Goal: Navigation & Orientation: Find specific page/section

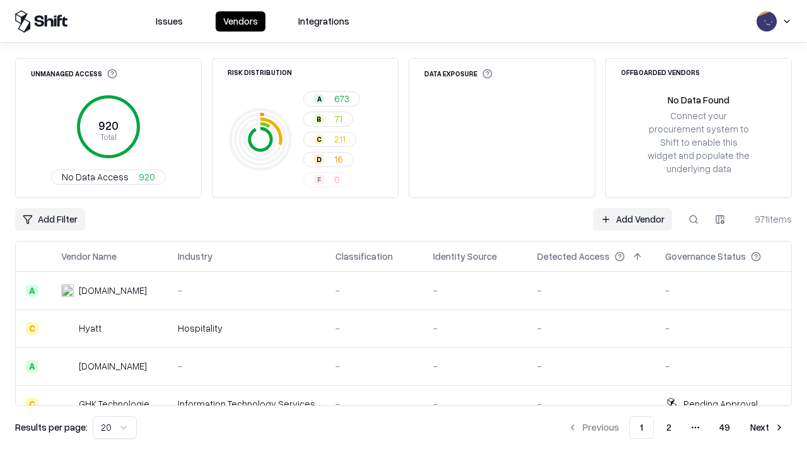
click at [115, 427] on html "Issues Vendors Integrations Unmanaged Access 920 Total No Data Access 920 Risk …" at bounding box center [403, 227] width 807 height 454
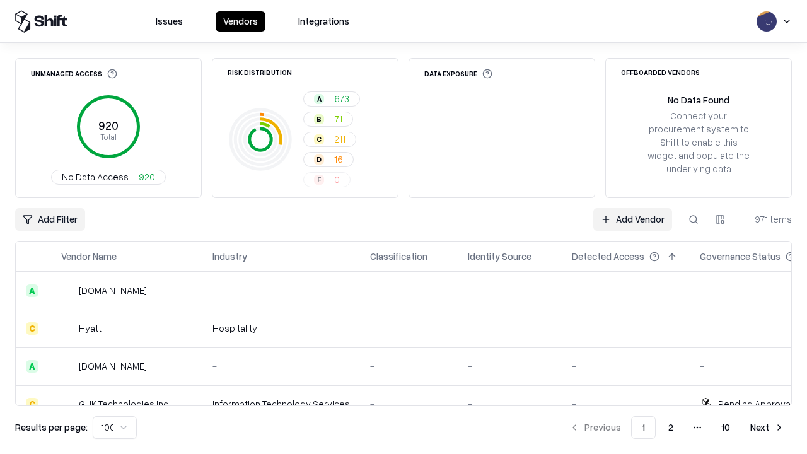
click at [767, 427] on button "Next" at bounding box center [767, 427] width 49 height 23
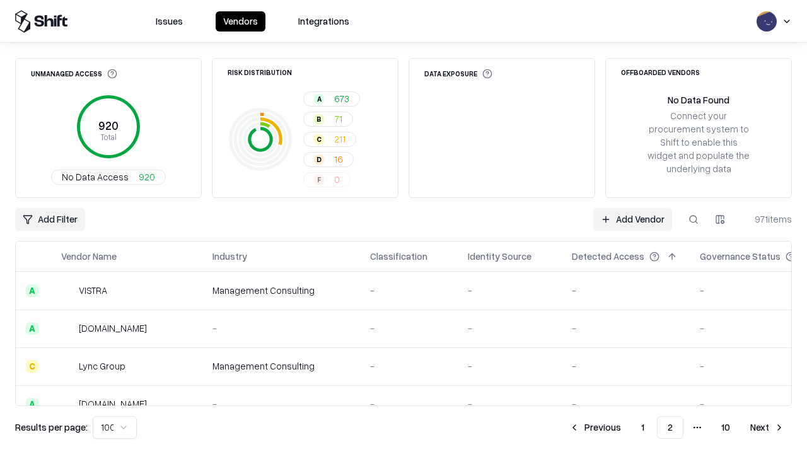
click at [767, 427] on button "Next" at bounding box center [767, 427] width 49 height 23
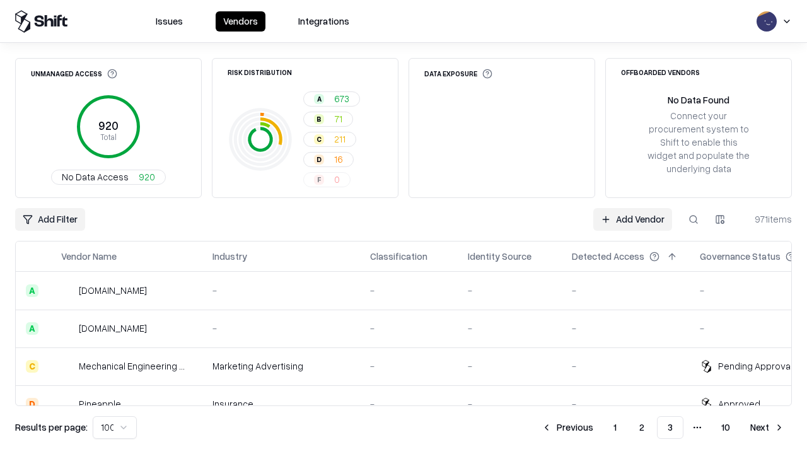
click at [767, 427] on button "Next" at bounding box center [767, 427] width 49 height 23
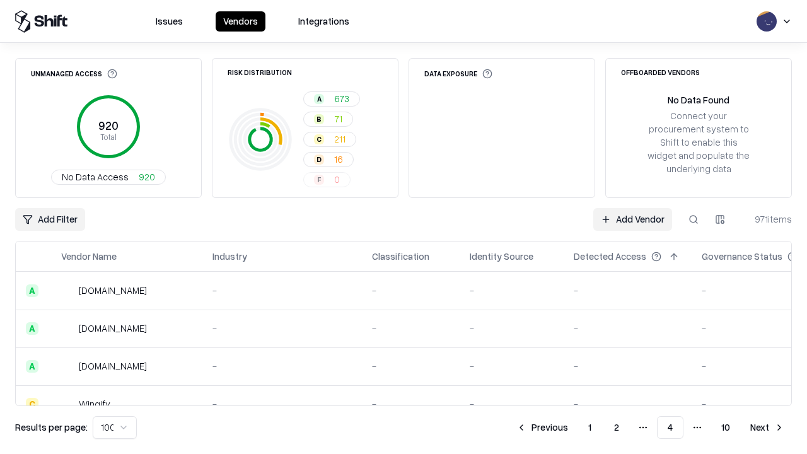
click at [767, 427] on button "Next" at bounding box center [767, 427] width 49 height 23
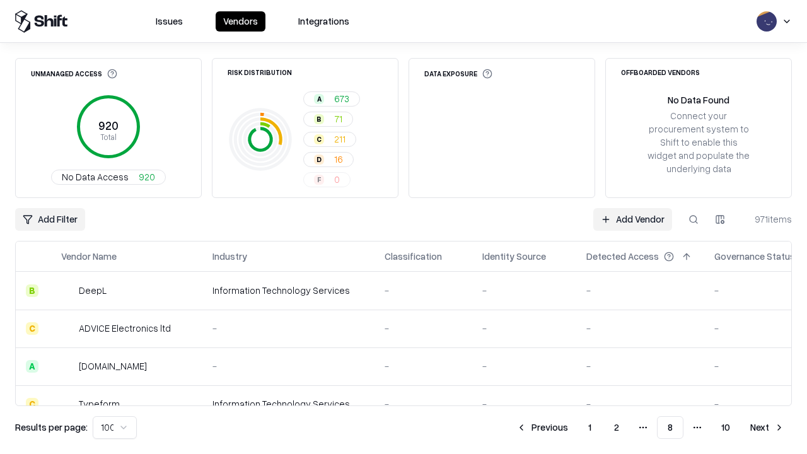
click at [767, 427] on button "Next" at bounding box center [767, 427] width 49 height 23
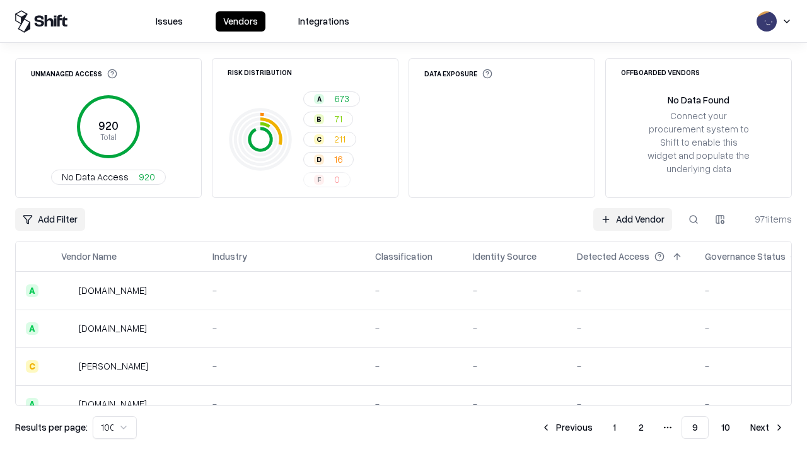
click at [767, 427] on button "Next" at bounding box center [767, 427] width 49 height 23
click at [595, 427] on button "Previous" at bounding box center [595, 427] width 67 height 23
click at [567, 427] on button "Previous" at bounding box center [566, 427] width 67 height 23
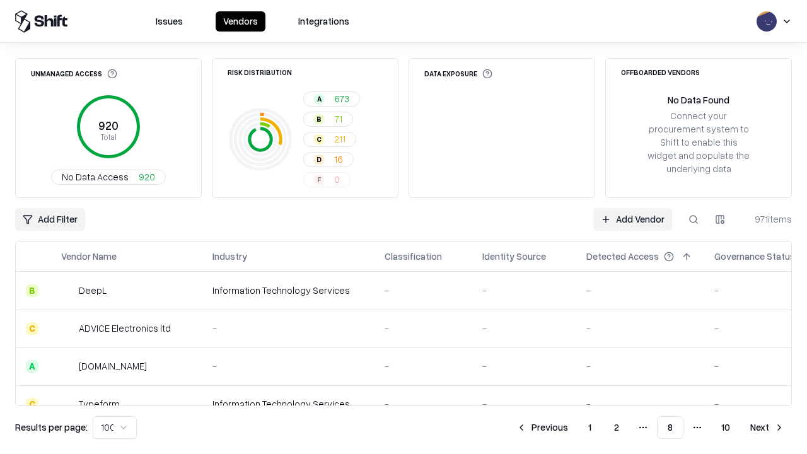
click at [542, 427] on button "Previous" at bounding box center [542, 427] width 67 height 23
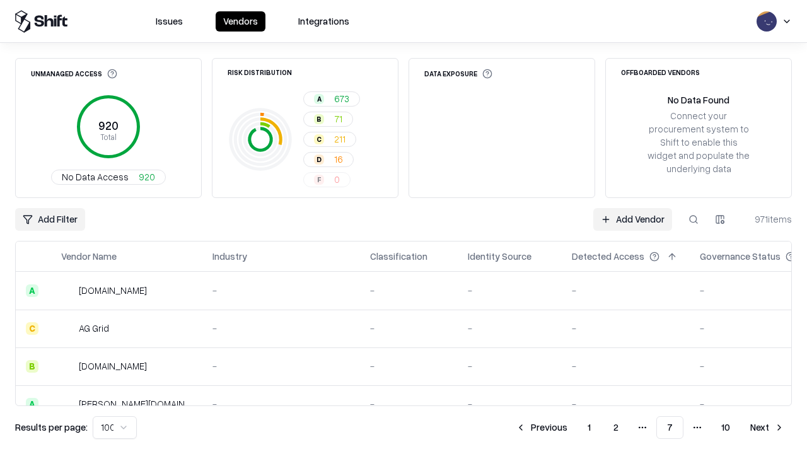
click at [542, 427] on button "Previous" at bounding box center [541, 427] width 67 height 23
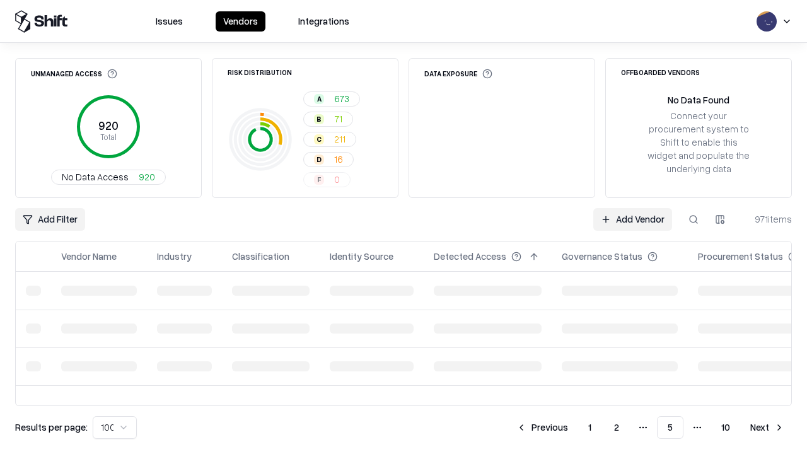
click at [542, 427] on button "Previous" at bounding box center [542, 427] width 67 height 23
